Goal: Navigation & Orientation: Find specific page/section

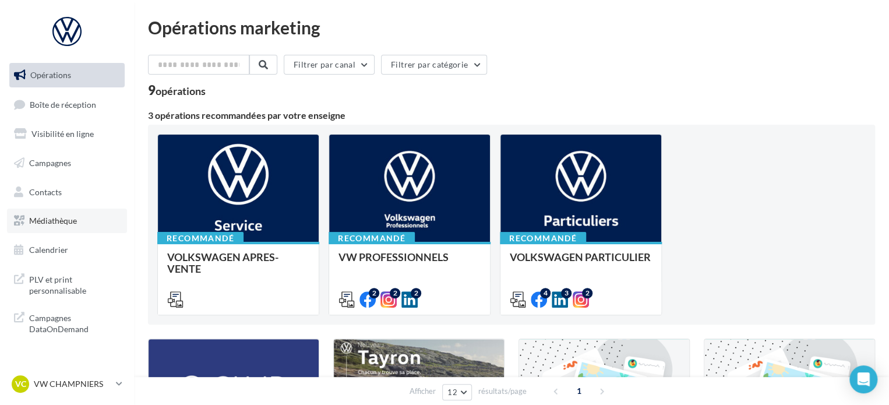
click at [64, 214] on link "Médiathèque" at bounding box center [67, 221] width 120 height 24
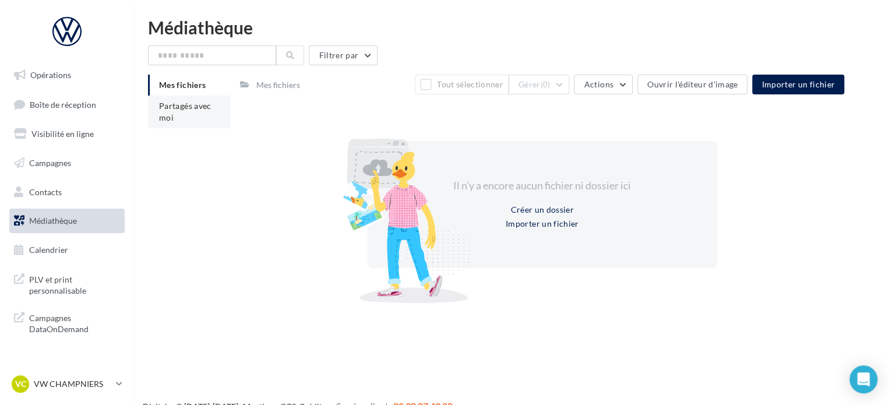
click at [193, 121] on li "Partagés avec moi" at bounding box center [189, 112] width 83 height 33
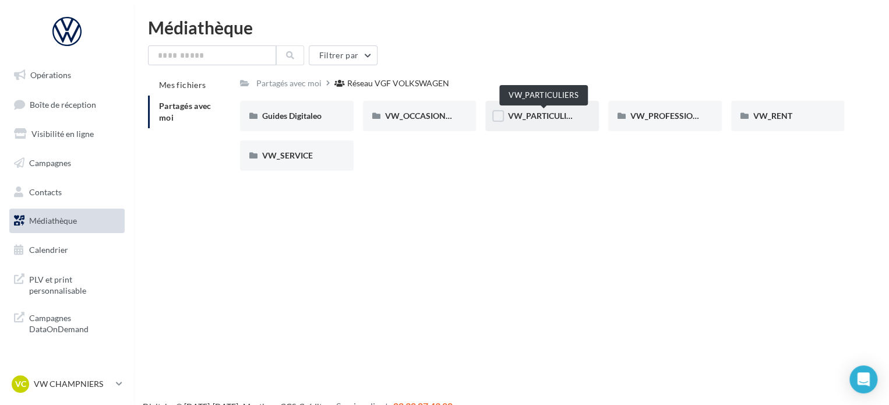
click at [552, 114] on span "VW_PARTICULIERS" at bounding box center [543, 116] width 73 height 10
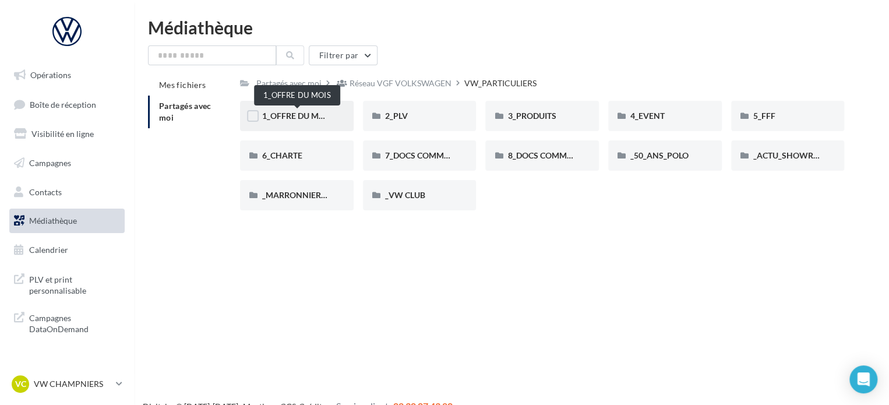
click at [319, 114] on span "1_OFFRE DU MOIS" at bounding box center [297, 116] width 70 height 10
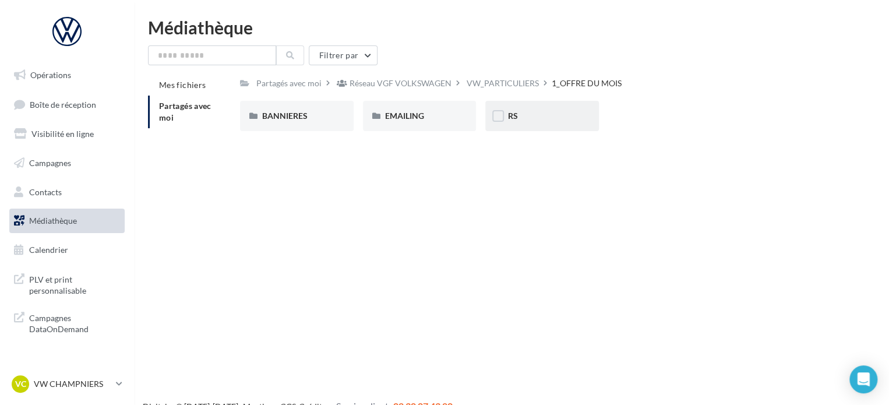
click at [545, 111] on div "RS" at bounding box center [541, 116] width 69 height 12
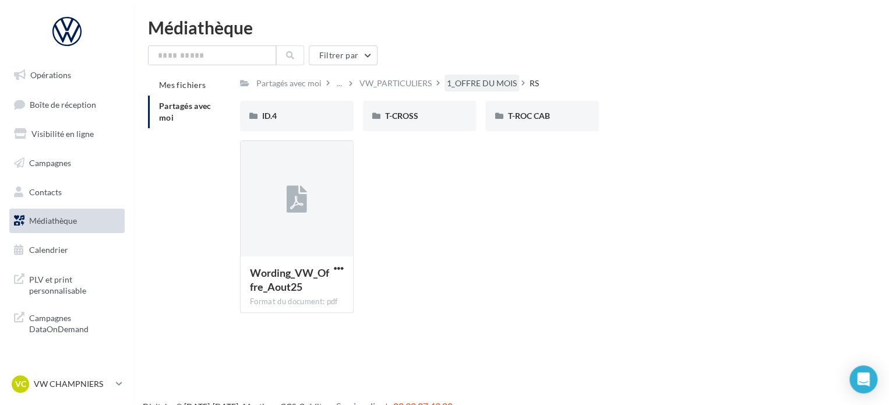
click at [492, 89] on div "1_OFFRE DU MOIS" at bounding box center [482, 83] width 70 height 12
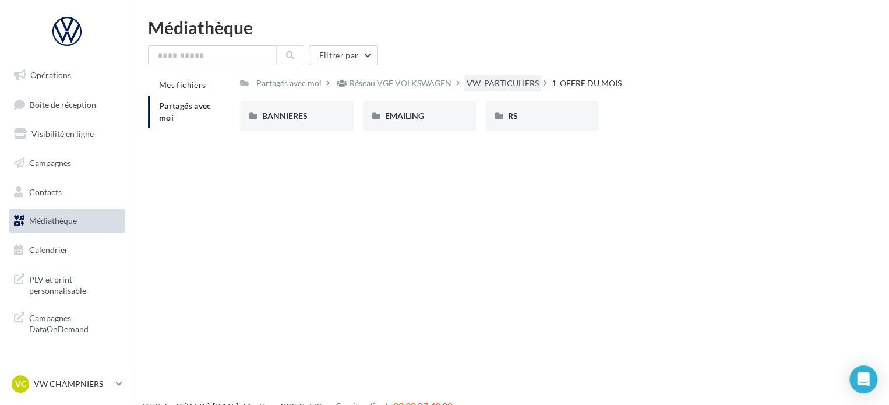
click at [475, 84] on div "VW_PARTICULIERS" at bounding box center [503, 83] width 72 height 12
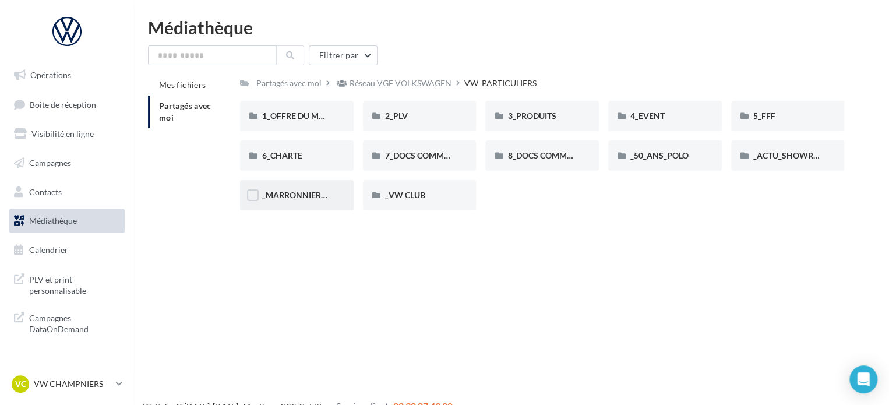
click at [313, 202] on div "_MARRONNIERS_25" at bounding box center [297, 195] width 114 height 30
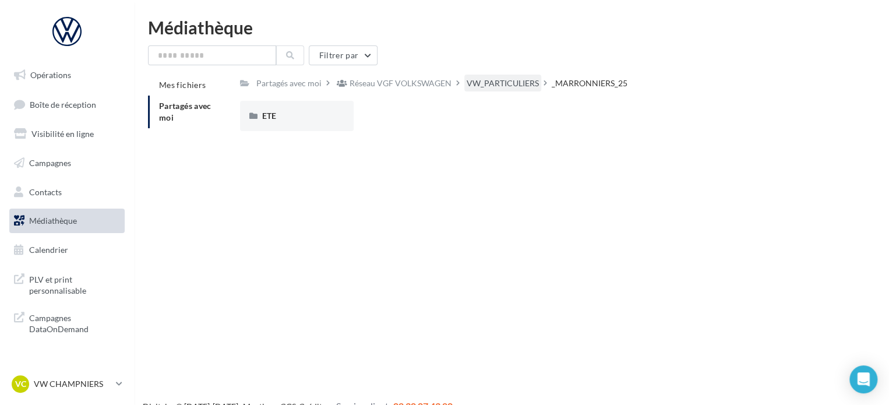
click at [480, 84] on div "VW_PARTICULIERS" at bounding box center [503, 83] width 72 height 12
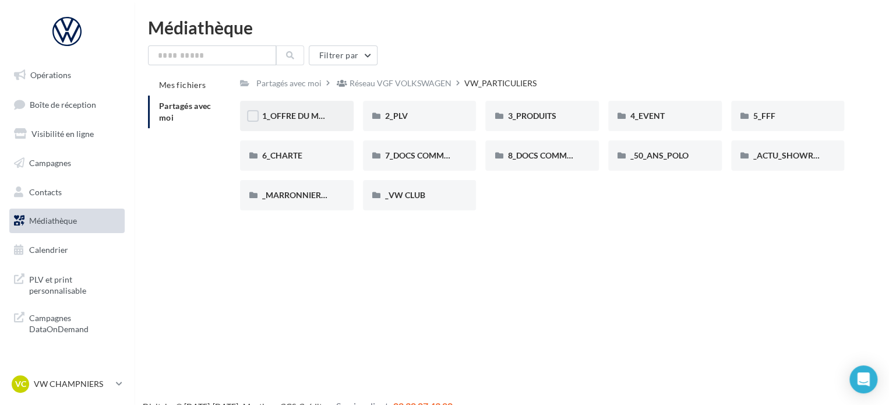
click at [326, 108] on div "1_OFFRE DU MOIS" at bounding box center [297, 116] width 114 height 30
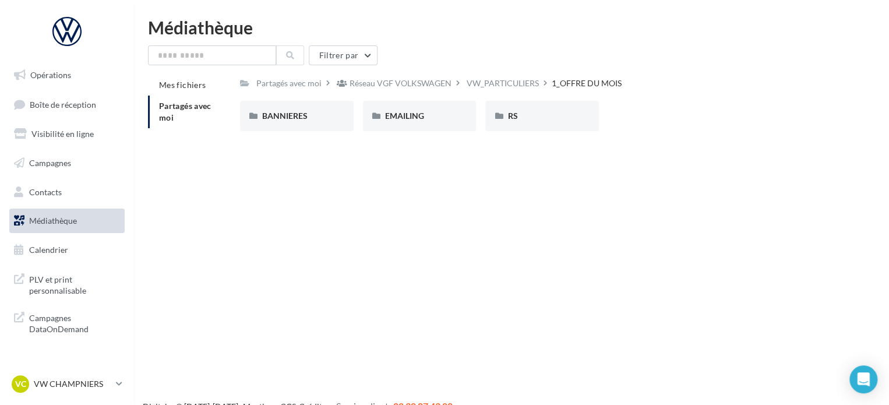
click at [326, 108] on div "BANNIERES" at bounding box center [297, 116] width 114 height 30
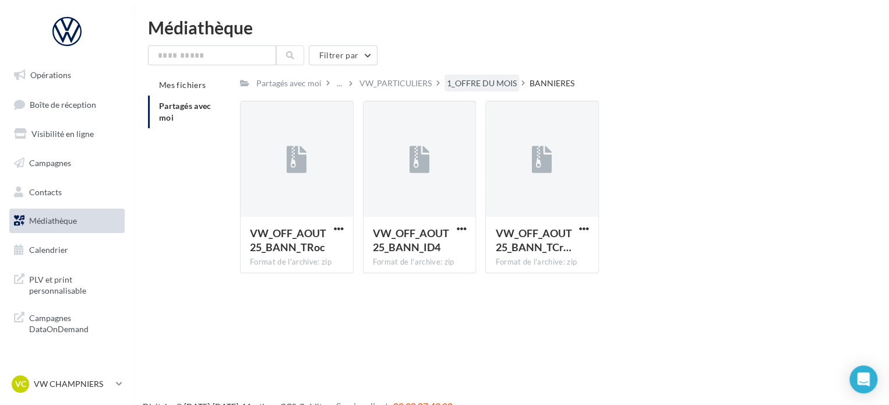
click at [459, 84] on div "1_OFFRE DU MOIS" at bounding box center [482, 83] width 70 height 12
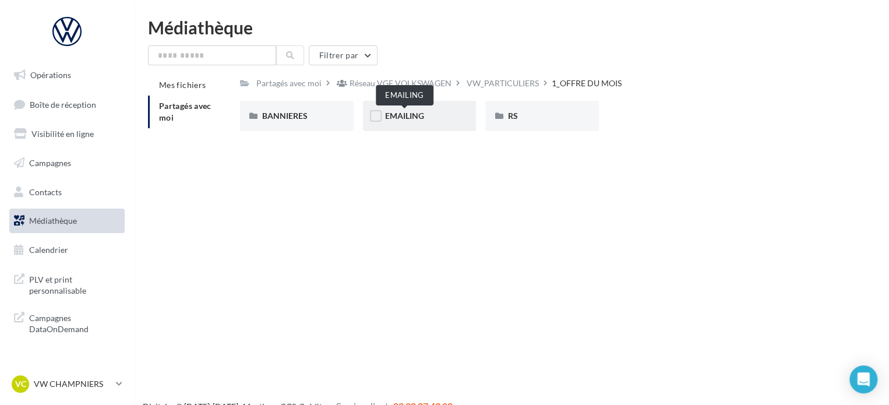
click at [398, 119] on span "EMAILING" at bounding box center [404, 116] width 39 height 10
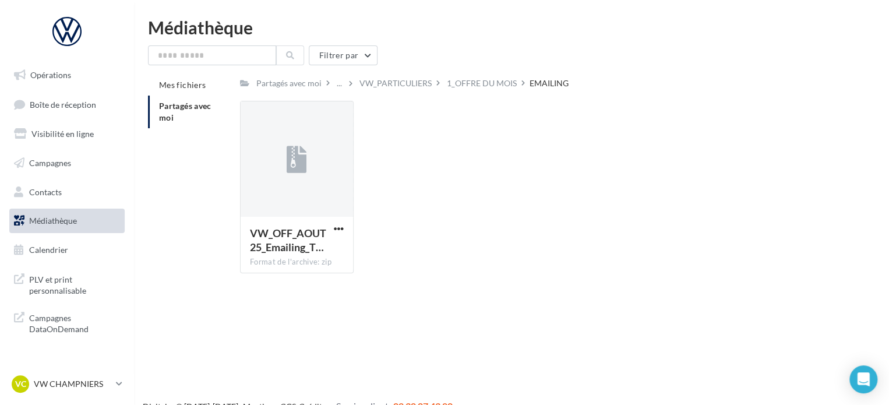
click at [471, 77] on div "1_OFFRE DU MOIS" at bounding box center [482, 83] width 75 height 17
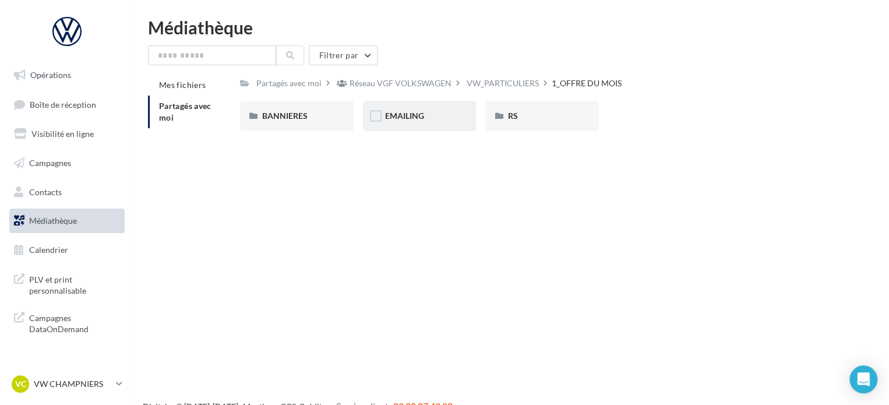
click at [430, 116] on div "EMAILING" at bounding box center [419, 116] width 69 height 12
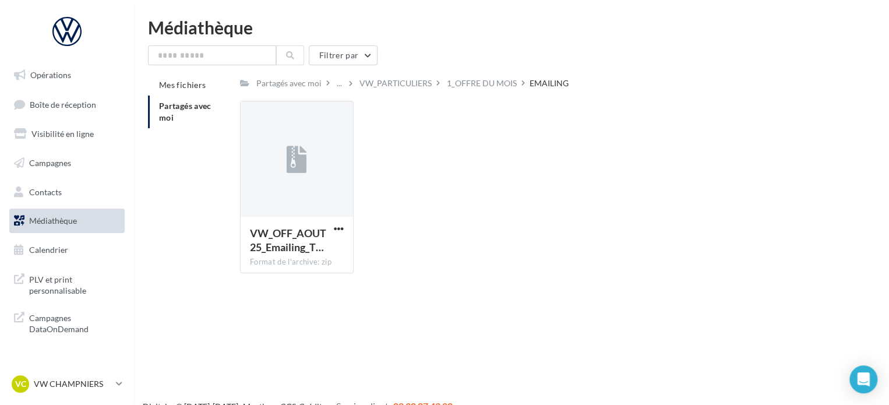
click at [442, 82] on div "VW_PARTICULIERS" at bounding box center [400, 83] width 87 height 17
click at [454, 78] on div "1_OFFRE DU MOIS" at bounding box center [482, 83] width 70 height 12
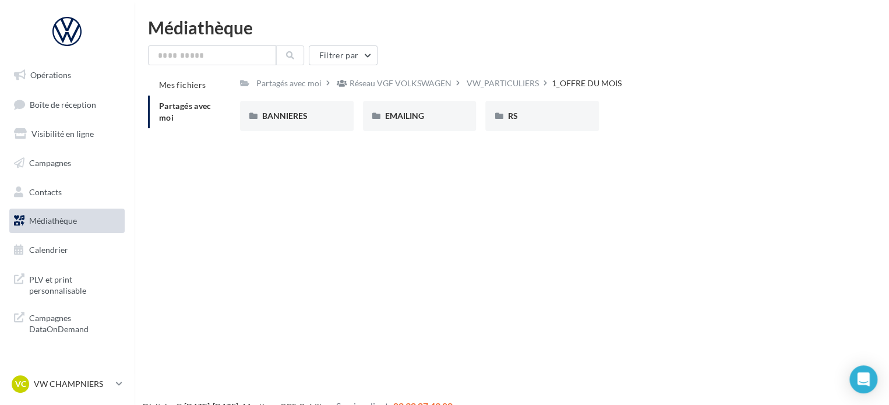
click at [515, 77] on div "VW_PARTICULIERS" at bounding box center [502, 83] width 77 height 17
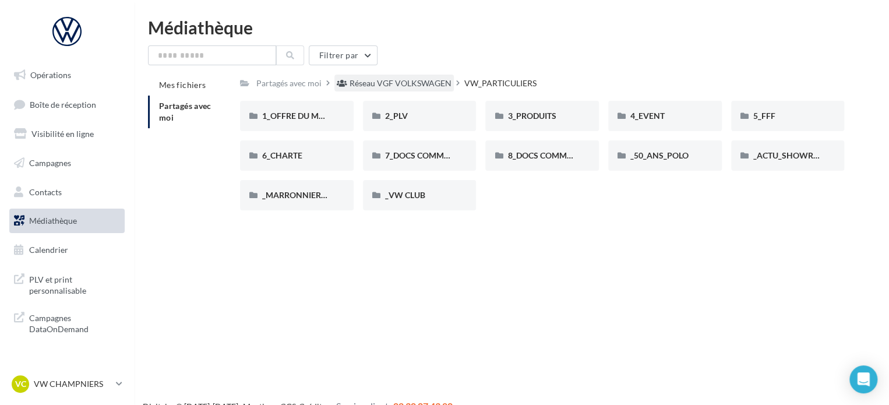
click at [435, 84] on div "Réseau VGF VOLKSWAGEN" at bounding box center [401, 83] width 102 height 12
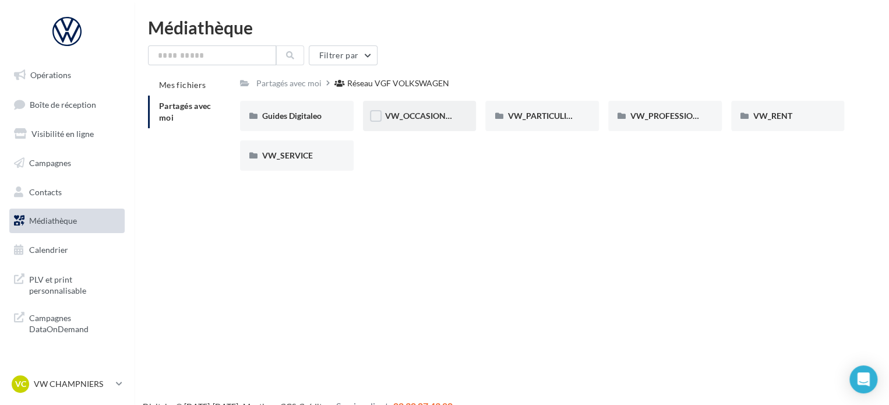
click at [419, 122] on div "VW_OCCASIONS_GARANTIES" at bounding box center [419, 116] width 69 height 12
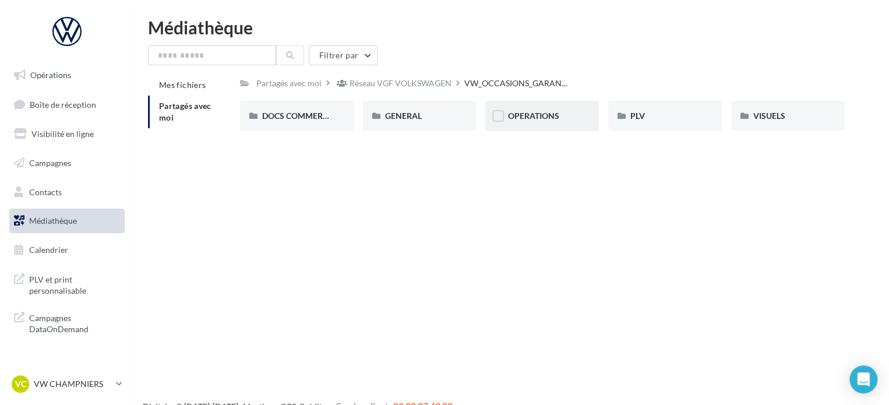
click at [529, 130] on div "OPERATIONS" at bounding box center [542, 116] width 114 height 30
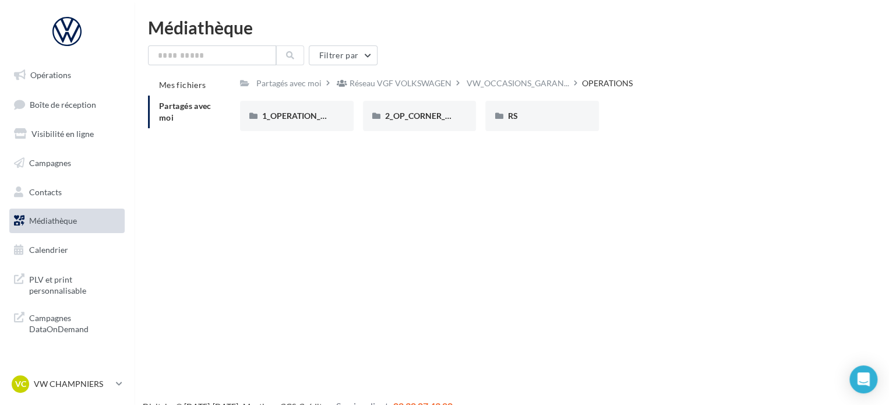
click at [401, 72] on div "Filtrer par Mes fichiers Partagés avec moi Partagés avec moi Réseau VGF VOLKSWA…" at bounding box center [511, 95] width 727 height 101
click at [392, 80] on div "Réseau VGF VOLKSWAGEN" at bounding box center [401, 83] width 102 height 12
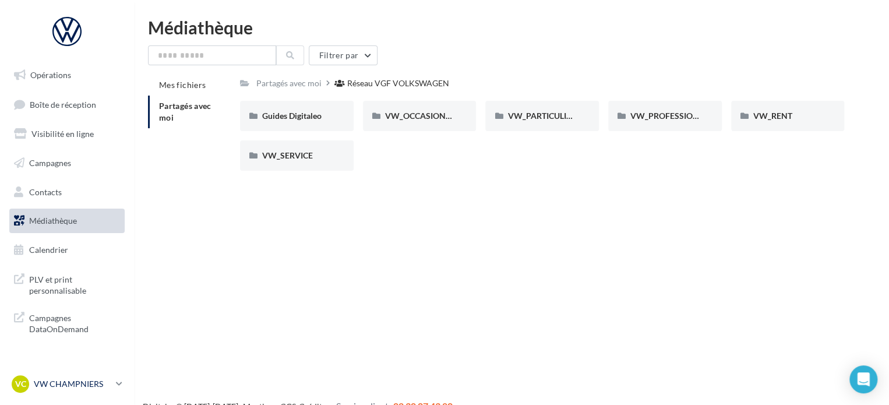
click at [112, 386] on link "VC VW CHAMPNIERS vw-cham-cou" at bounding box center [66, 384] width 115 height 22
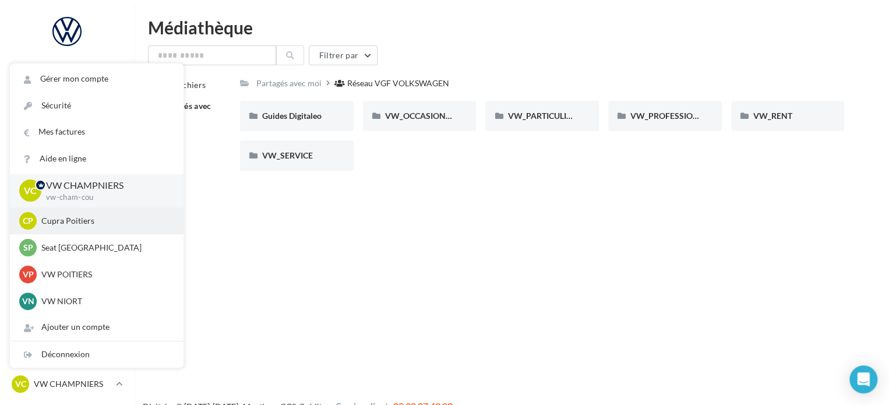
click at [66, 224] on p "Cupra Poitiers" at bounding box center [105, 221] width 128 height 12
